Goal: Task Accomplishment & Management: Manage account settings

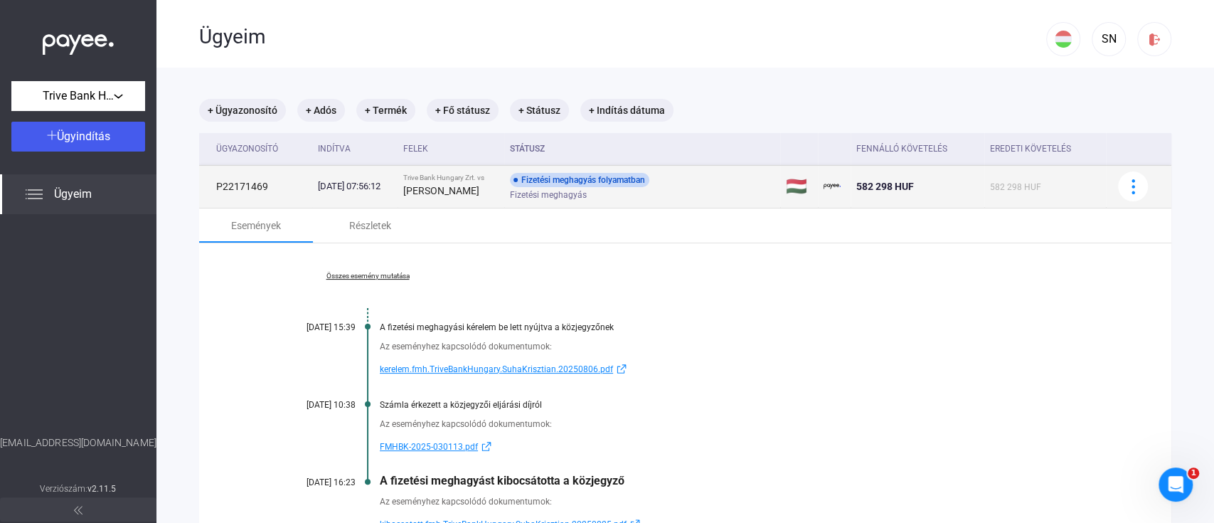
click at [736, 185] on div "Fizetési meghagyás folyamatban Fizetési meghagyás" at bounding box center [623, 187] width 227 height 28
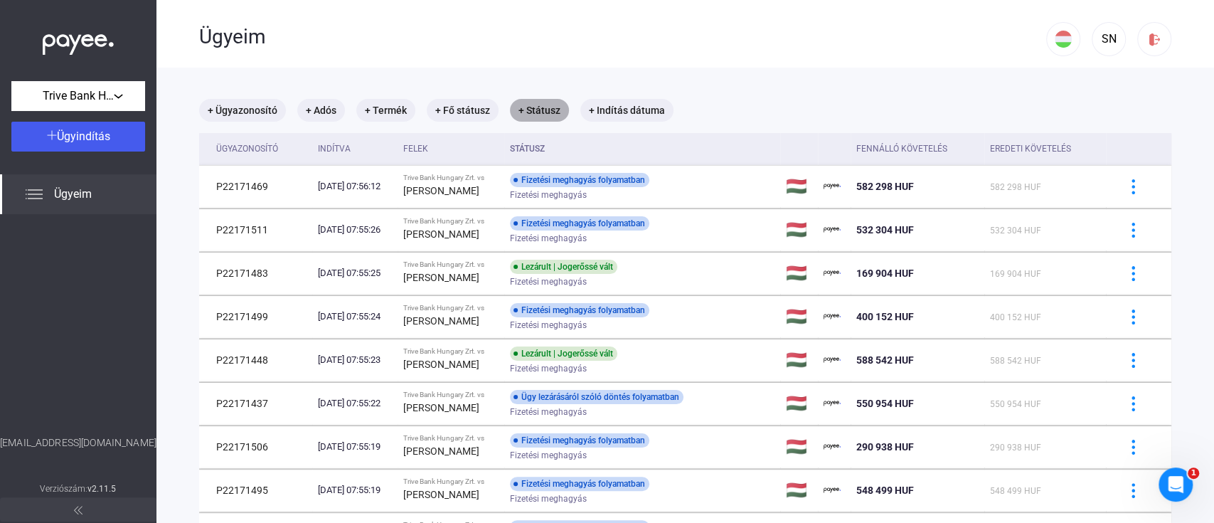
click at [521, 111] on mat-chip "+ Státusz" at bounding box center [539, 110] width 59 height 23
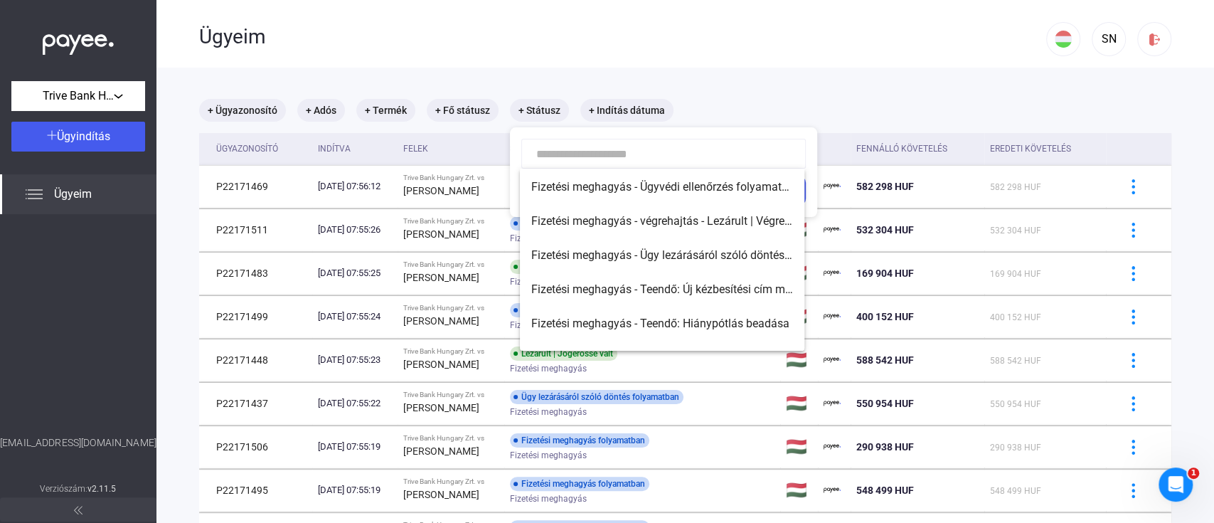
scroll to position [159, 0]
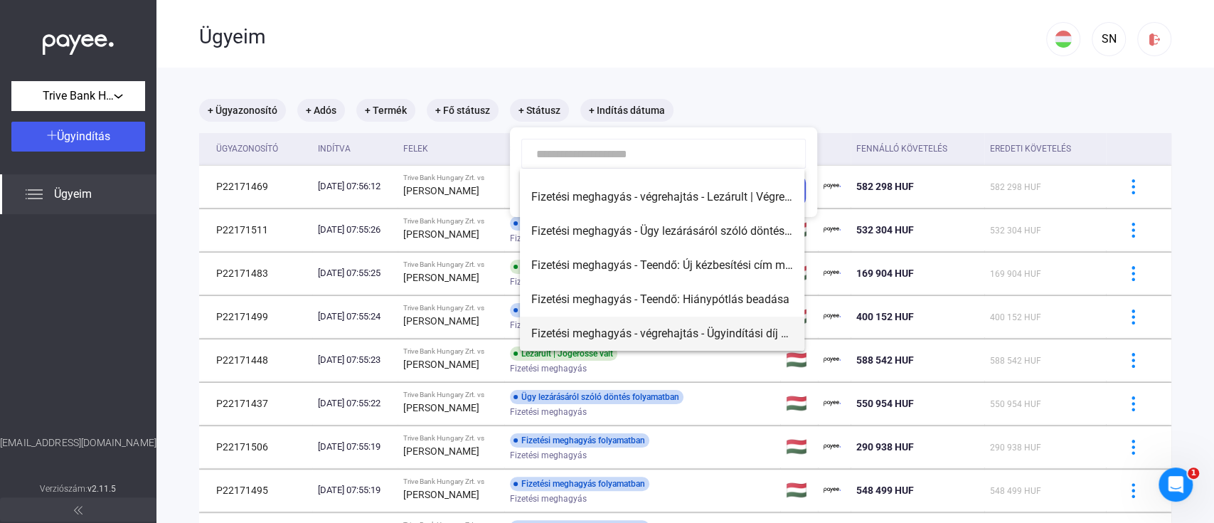
click at [714, 330] on span "Fizetési meghagyás - végrehajtás - Ügyindítási díj befizetésére vár" at bounding box center [662, 333] width 262 height 17
type input "**********"
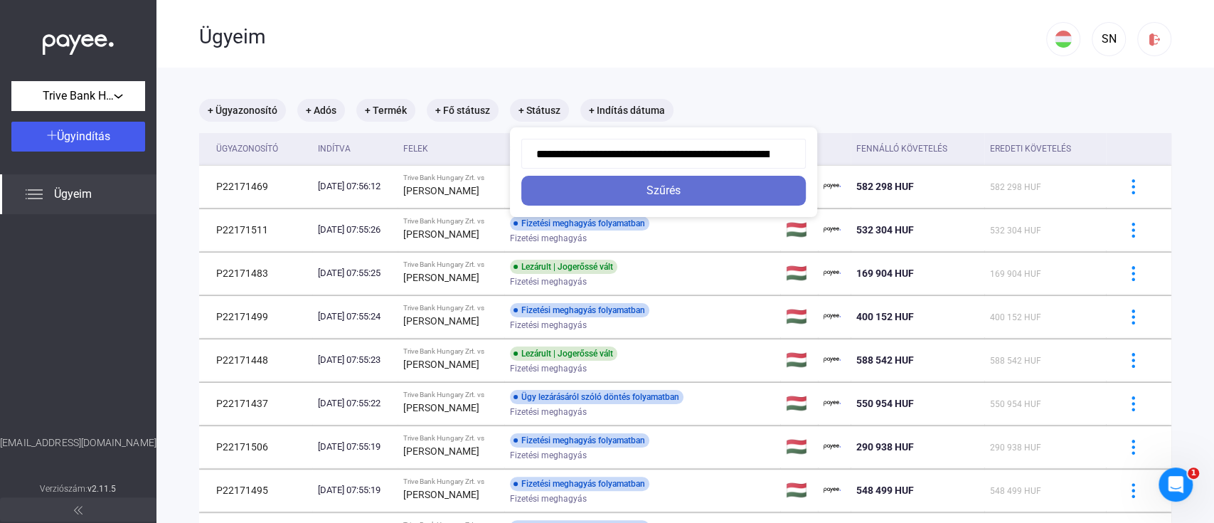
click at [673, 185] on div "Szűrés" at bounding box center [664, 190] width 276 height 17
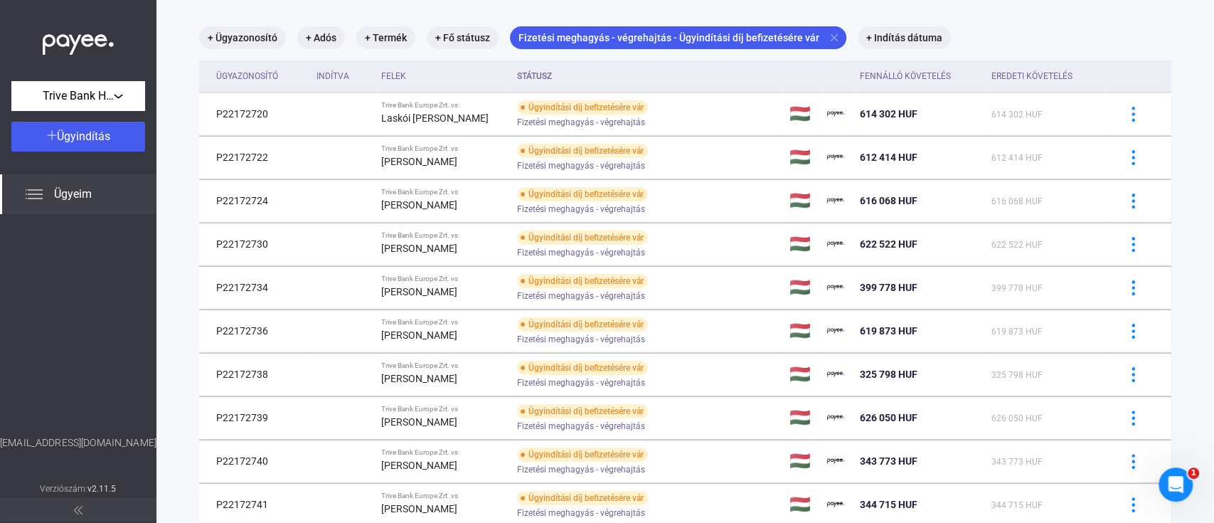
scroll to position [68, 0]
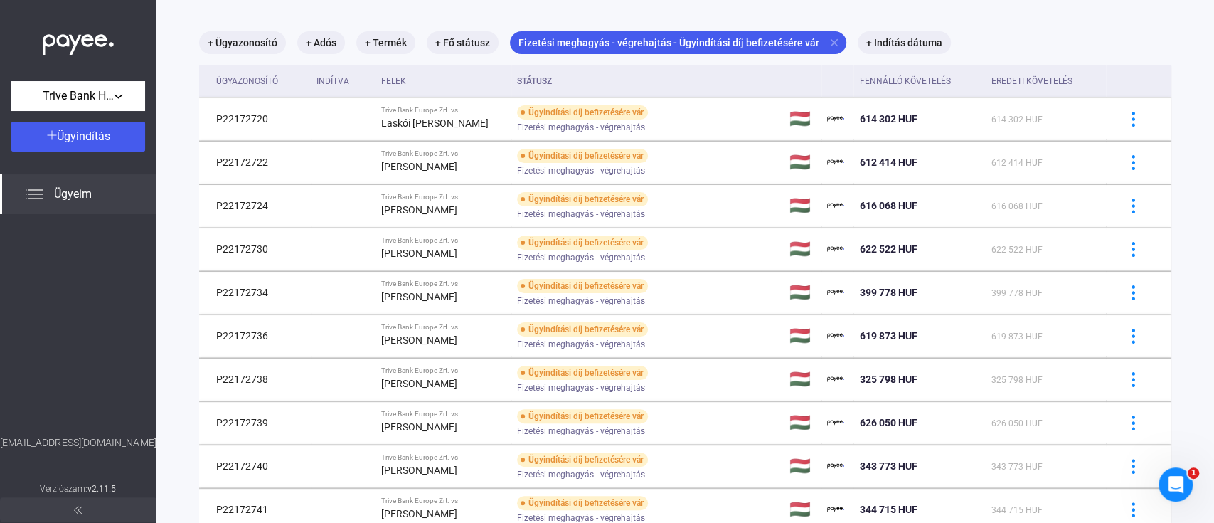
click at [60, 196] on span "Ügyeim" at bounding box center [73, 194] width 38 height 17
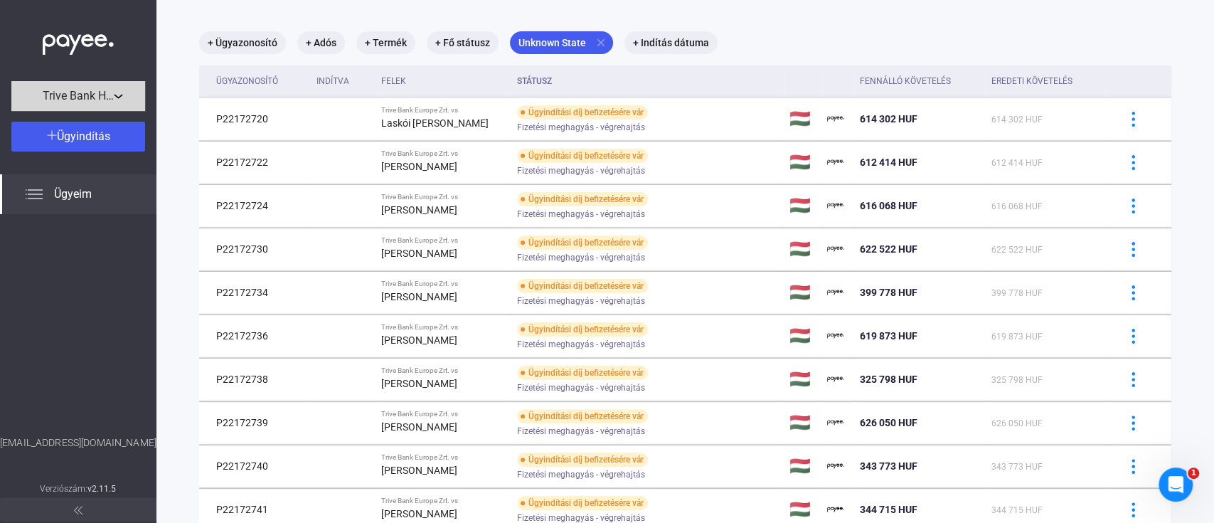
click at [95, 98] on span "Trive Bank Hungary Zrt." at bounding box center [78, 96] width 71 height 17
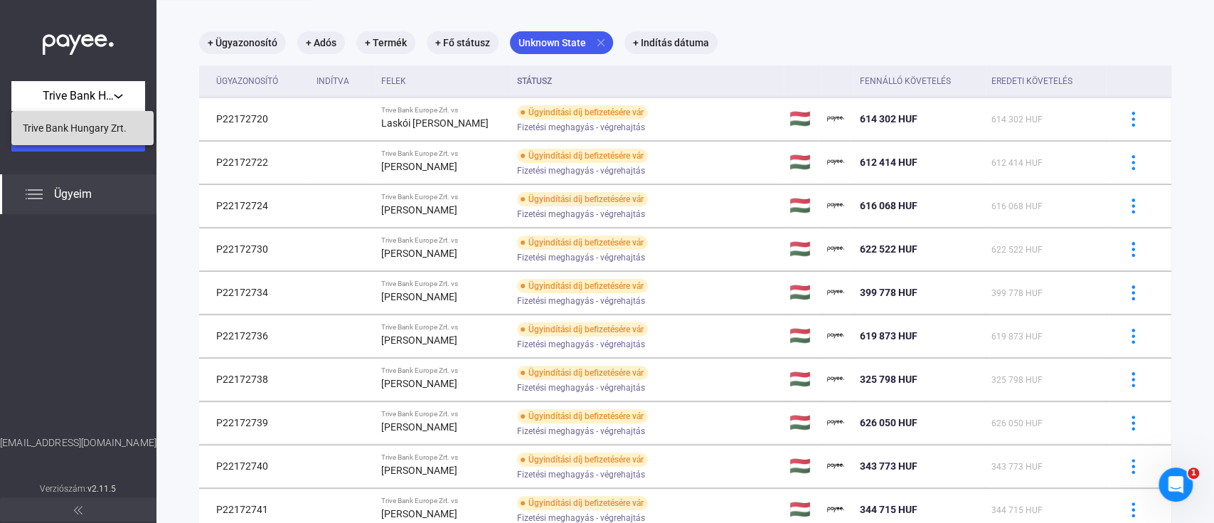
click at [89, 133] on span "Trive Bank Hungary Zrt." at bounding box center [75, 128] width 104 height 17
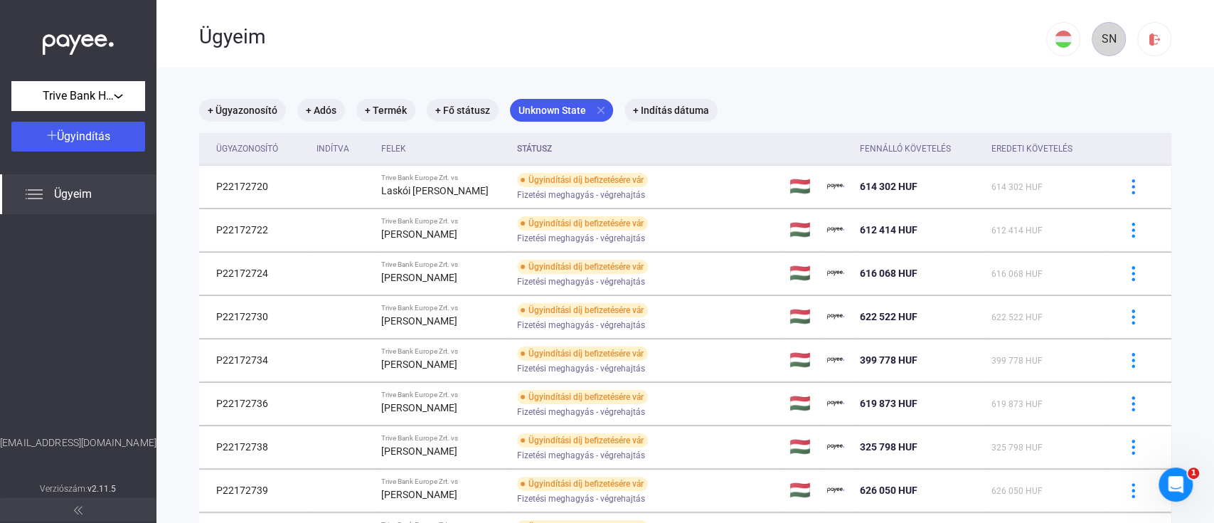
click at [1097, 43] on div "SN" at bounding box center [1109, 39] width 24 height 17
